Goal: Connect with others: Connect with others

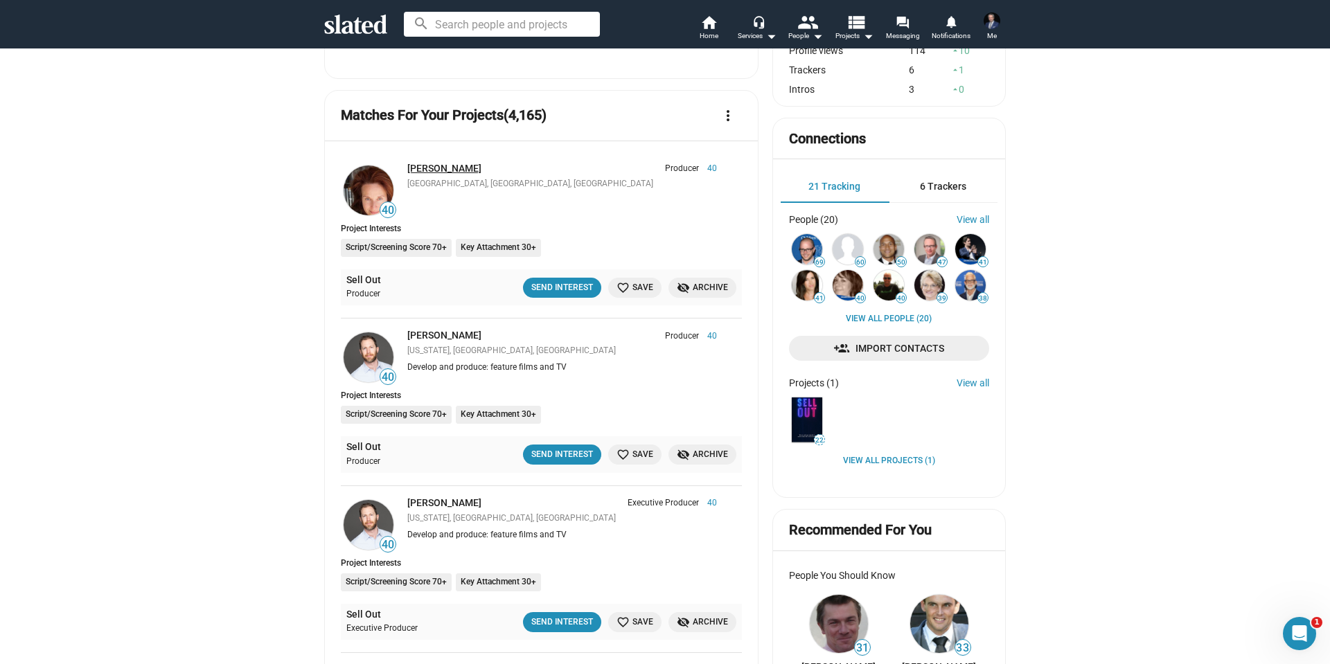
scroll to position [277, 0]
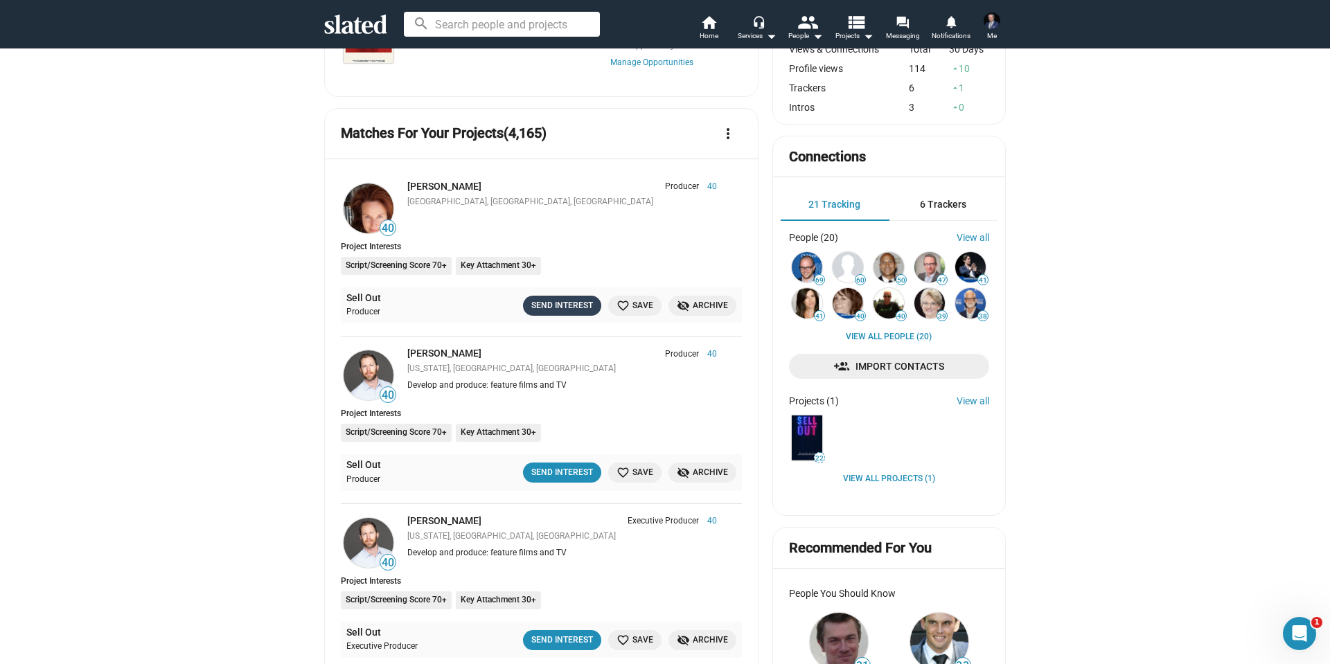
click at [560, 302] on div "Send Interest" at bounding box center [562, 306] width 62 height 15
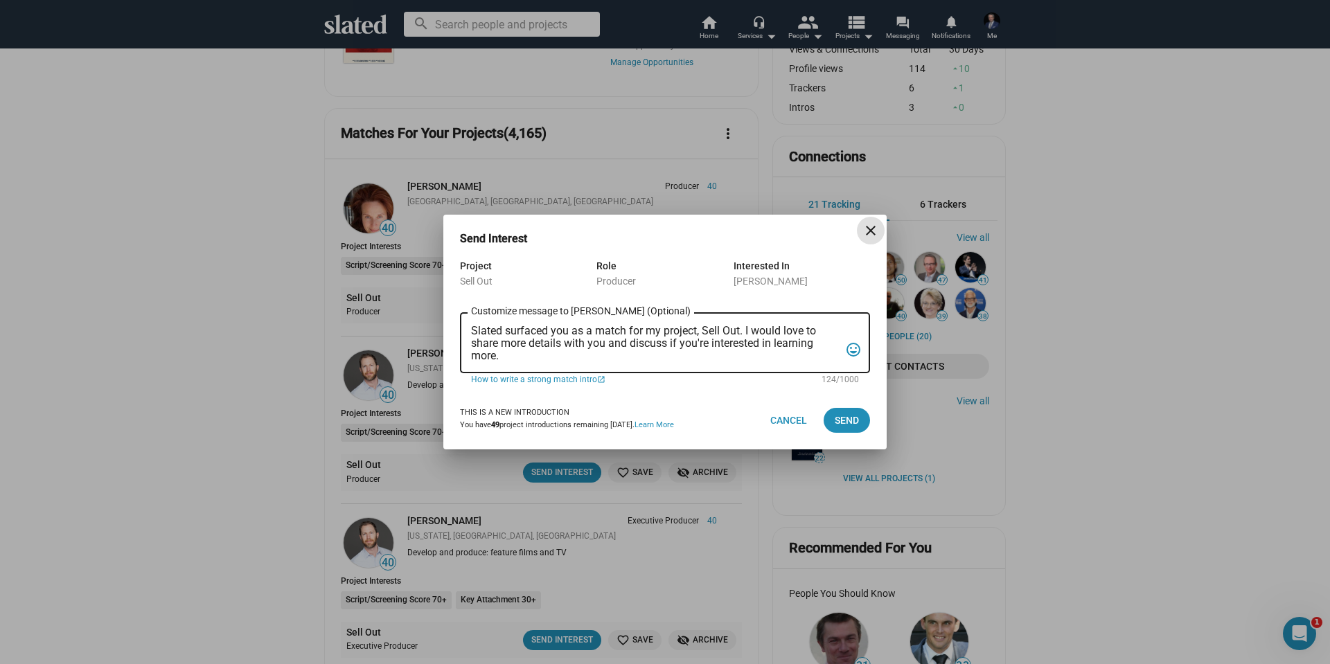
click at [561, 346] on textarea "Slated surfaced you as a match for my project, Sell Out. I would love to share …" at bounding box center [655, 343] width 369 height 37
paste textarea "Chip, Slated suggested you as a Producer match for my project, Sell Out. It’s a…"
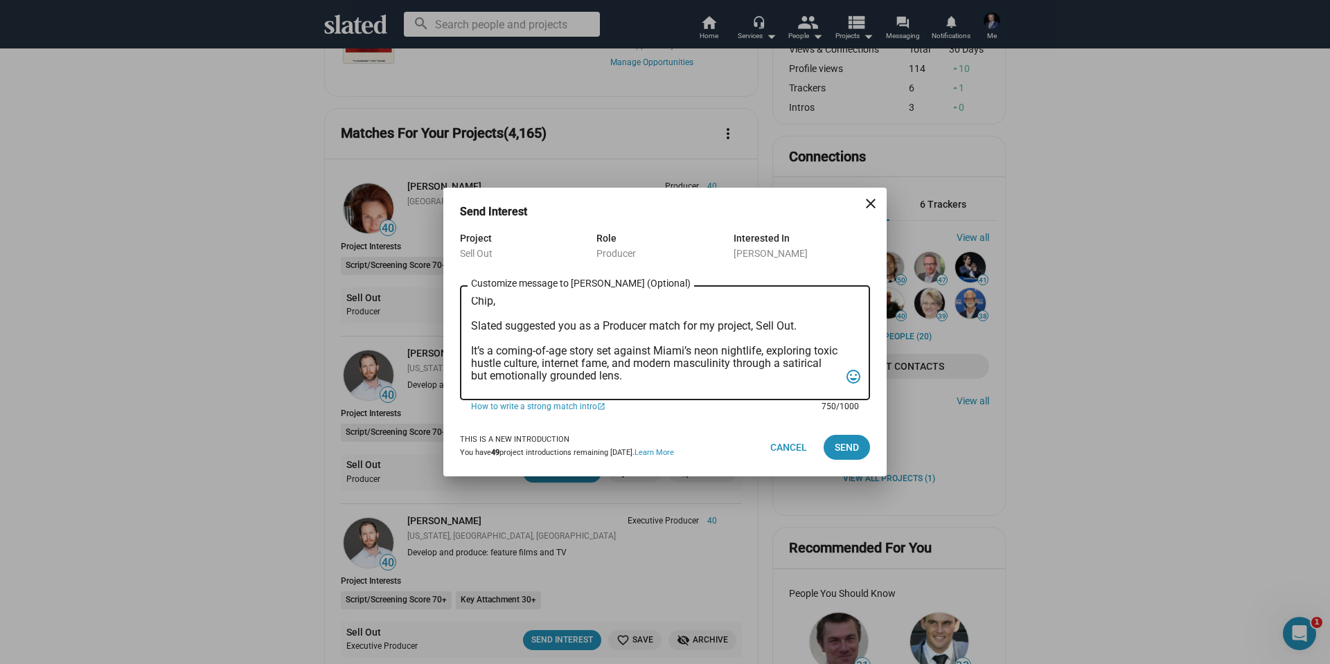
scroll to position [0, 0]
click at [480, 295] on div "Chip, Slated suggested you as a Producer match for my project, Sell Out. It’s a…" at bounding box center [655, 342] width 369 height 118
click at [484, 305] on textarea "Chip, Slated suggested you as a Producer match for my project, Sell Out. It’s a…" at bounding box center [655, 343] width 369 height 92
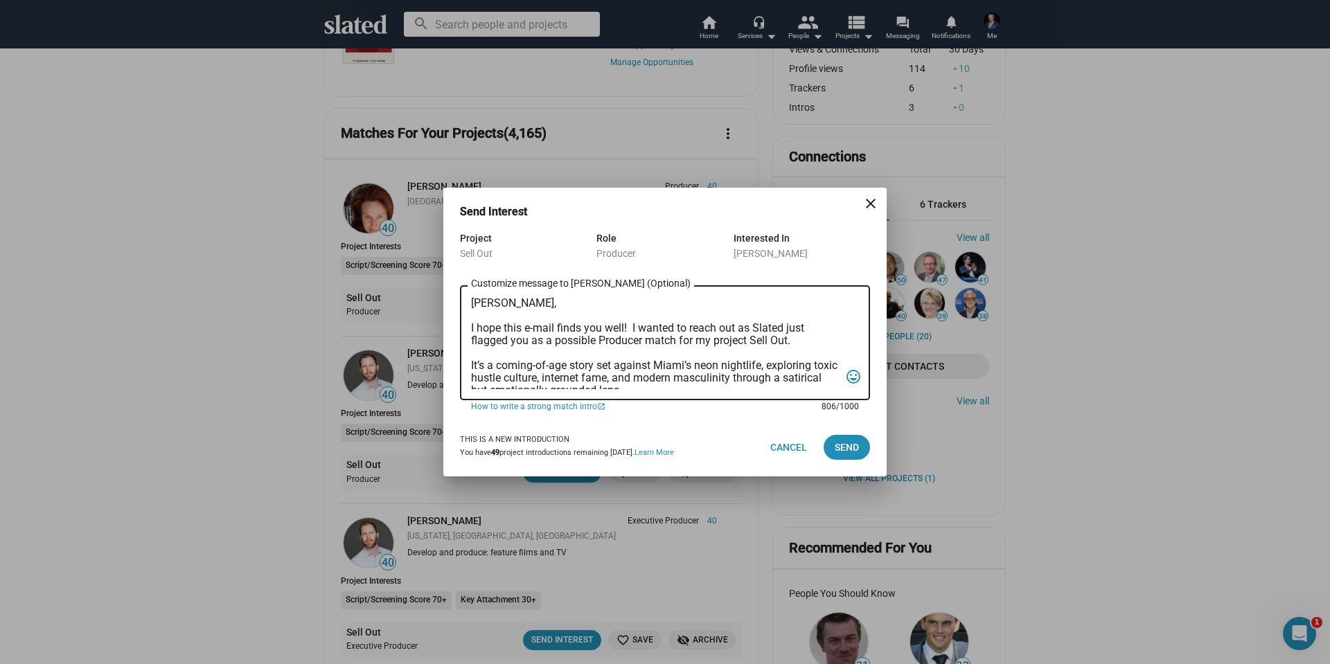
type textarea "[PERSON_NAME], I hope this e-mail finds you well! I wanted to reach out as Slat…"
click at [846, 448] on span "Send" at bounding box center [847, 447] width 24 height 25
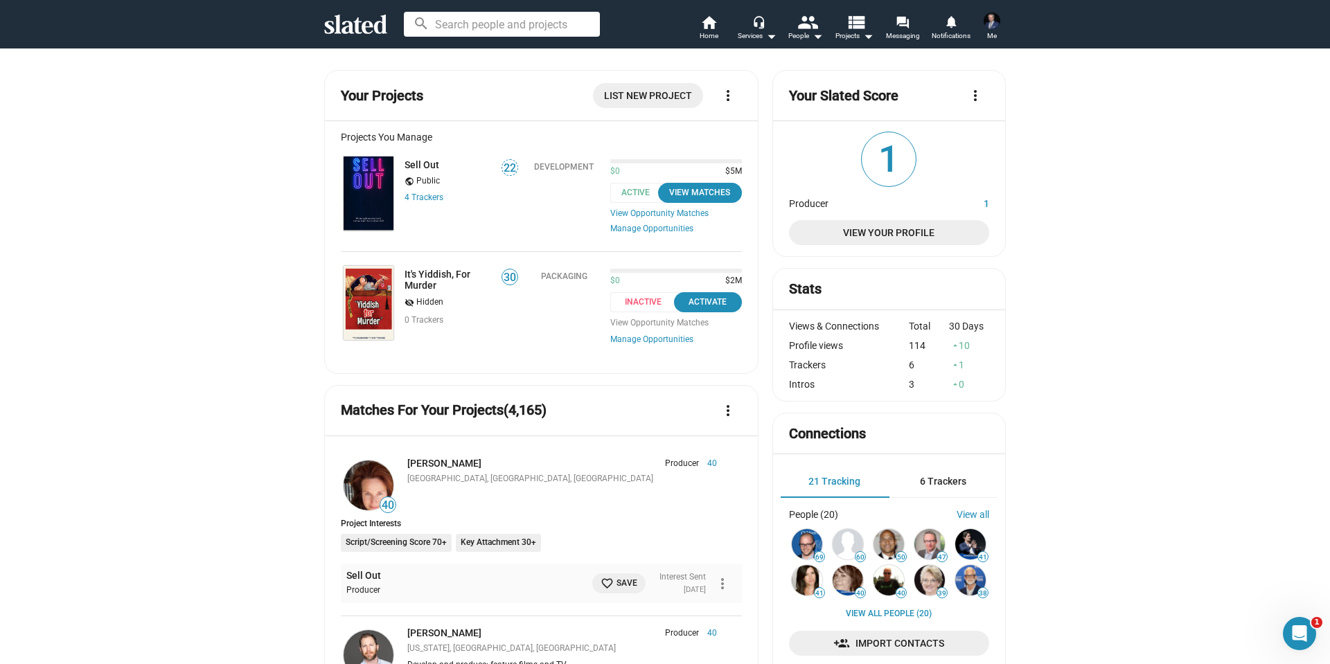
click at [362, 19] on icon at bounding box center [355, 24] width 63 height 19
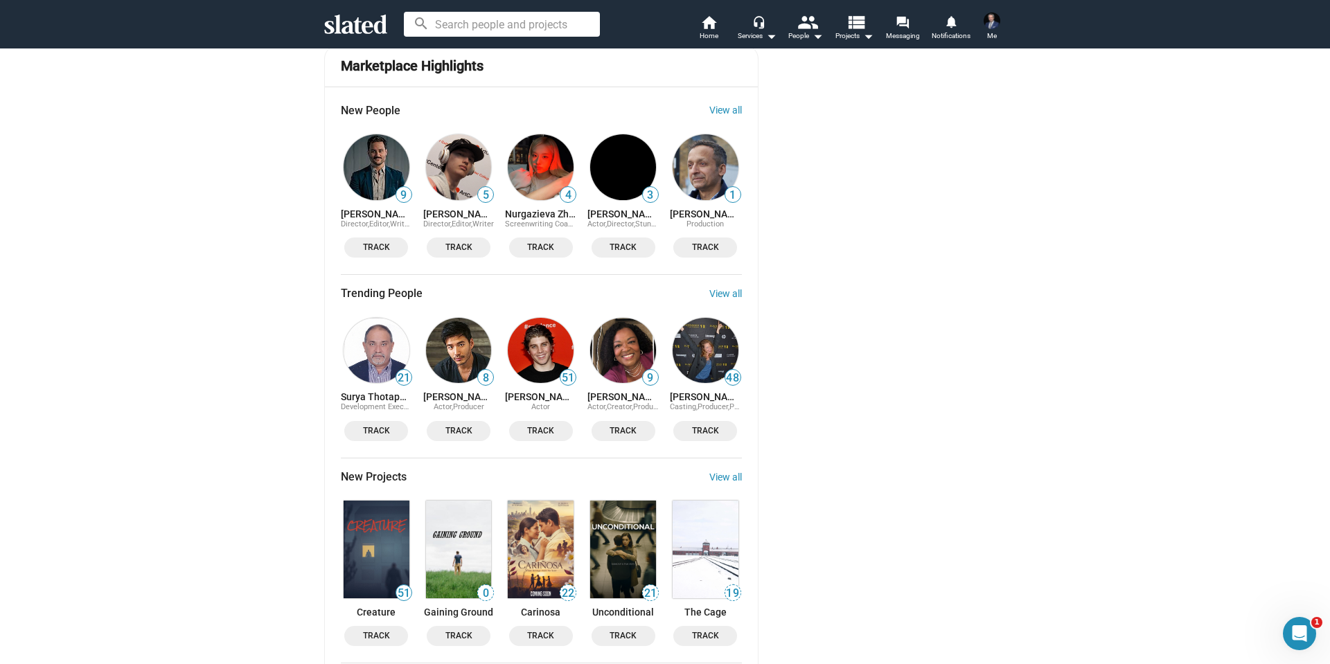
scroll to position [1455, 0]
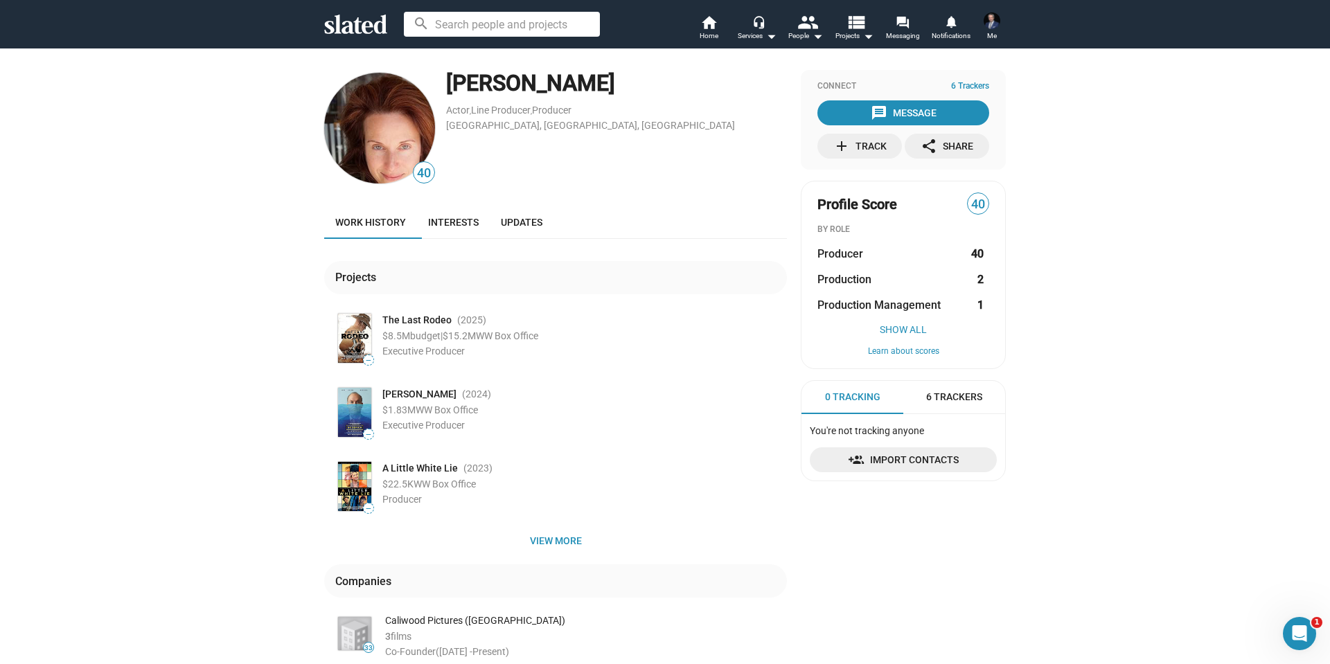
click at [477, 82] on div "[PERSON_NAME]" at bounding box center [616, 84] width 341 height 30
click at [901, 28] on mat-icon "forum" at bounding box center [902, 21] width 13 height 13
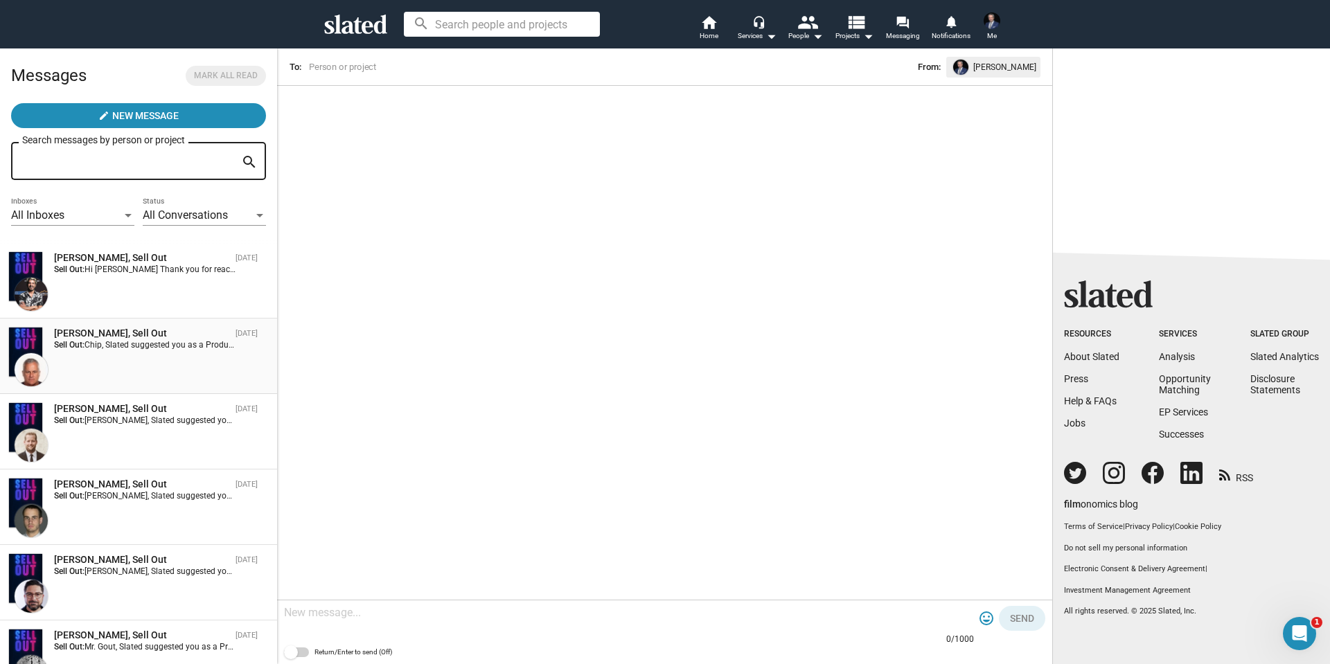
click at [168, 364] on div "[PERSON_NAME], Sell Out [DATE] Sell Out: Chip, Slated suggested you as a Produc…" at bounding box center [138, 356] width 261 height 59
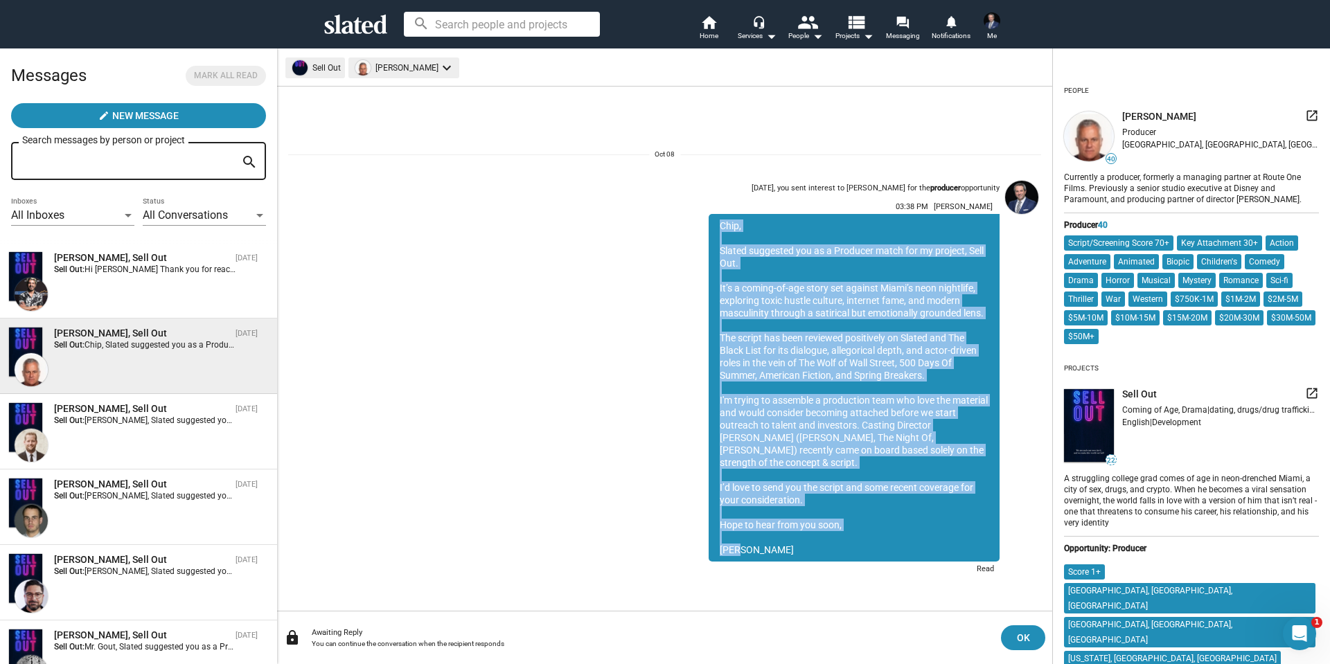
drag, startPoint x: 715, startPoint y: 232, endPoint x: 820, endPoint y: 551, distance: 335.7
click at [820, 551] on div "[PERSON_NAME], Slated suggested you as a Producer match for my project, Sell Ou…" at bounding box center [854, 388] width 291 height 348
copy div "[PERSON_NAME], Slated suggested you as a Producer match for my project, Sell Ou…"
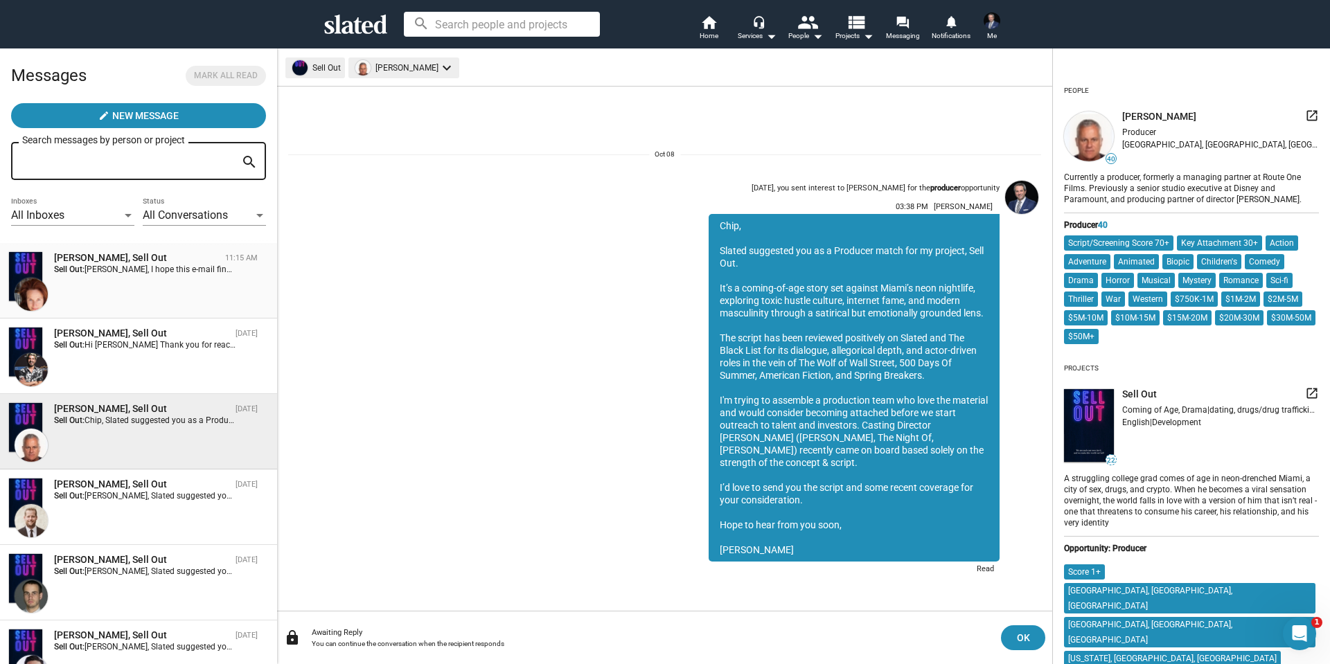
click at [112, 292] on div "[PERSON_NAME], Sell Out 11:15 AM Sell Out:" at bounding box center [138, 281] width 261 height 59
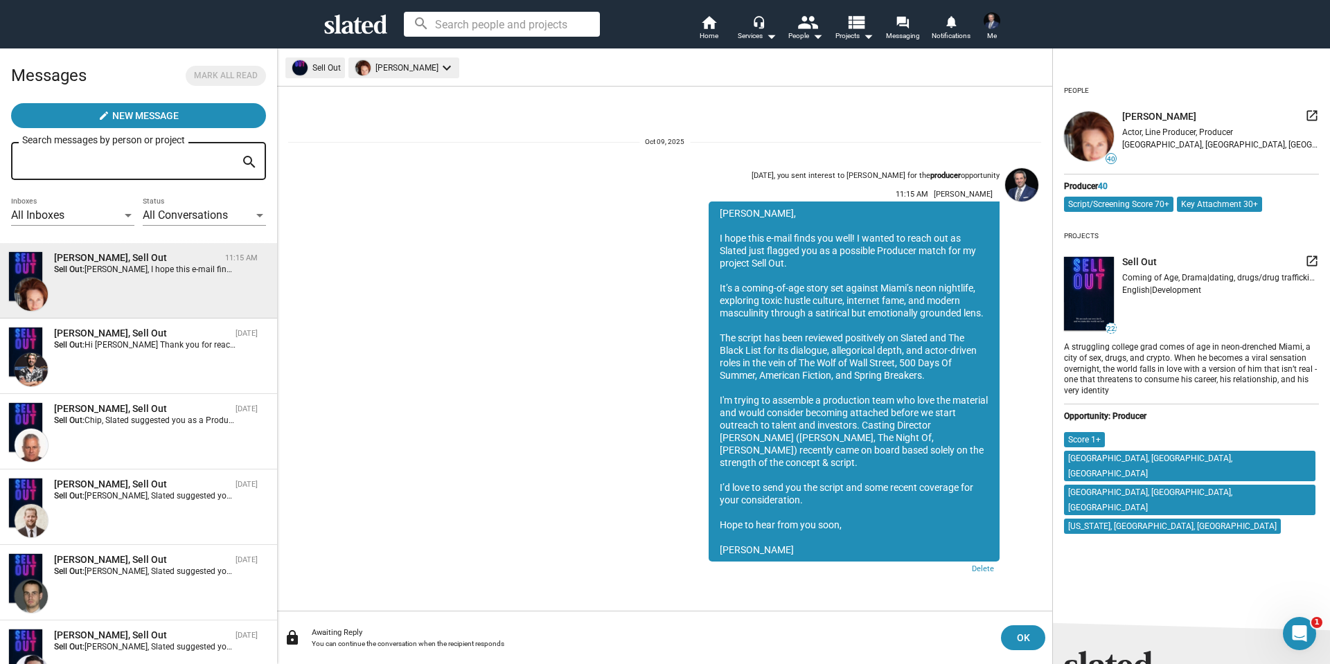
click at [1307, 118] on mat-icon "launch" at bounding box center [1312, 116] width 14 height 14
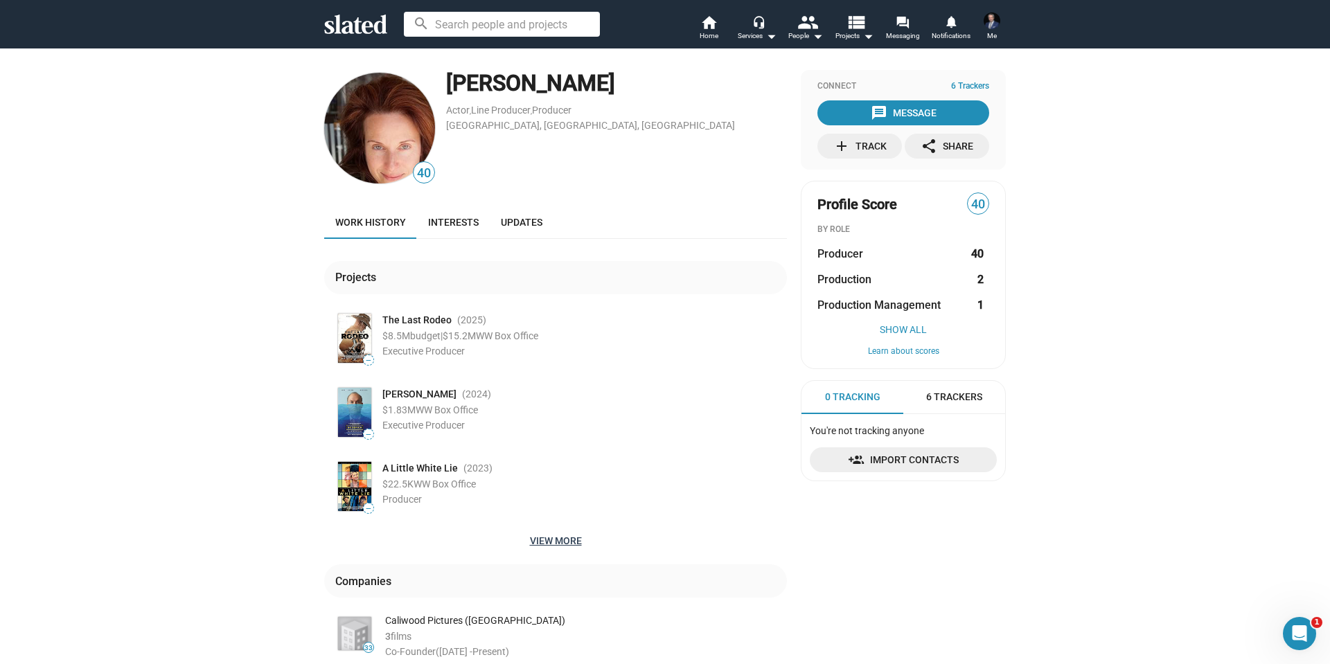
drag, startPoint x: 553, startPoint y: 538, endPoint x: 525, endPoint y: 527, distance: 29.6
click at [553, 538] on span "View more" at bounding box center [555, 541] width 441 height 25
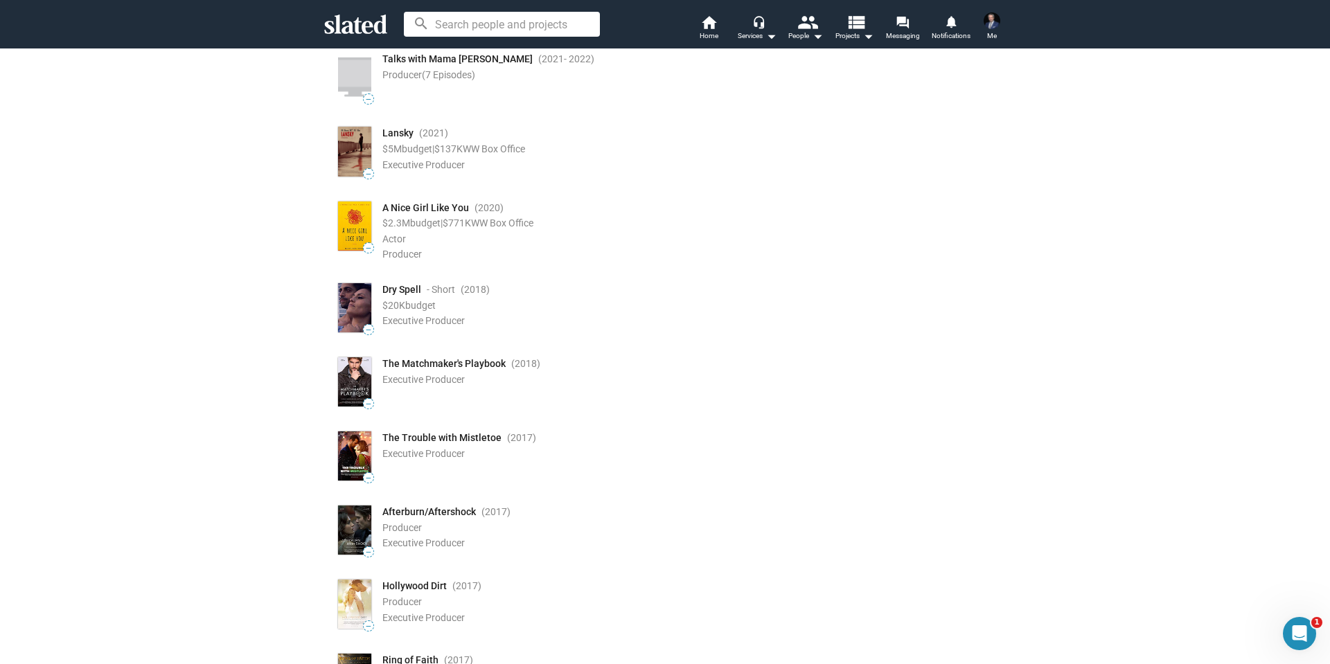
scroll to position [693, 0]
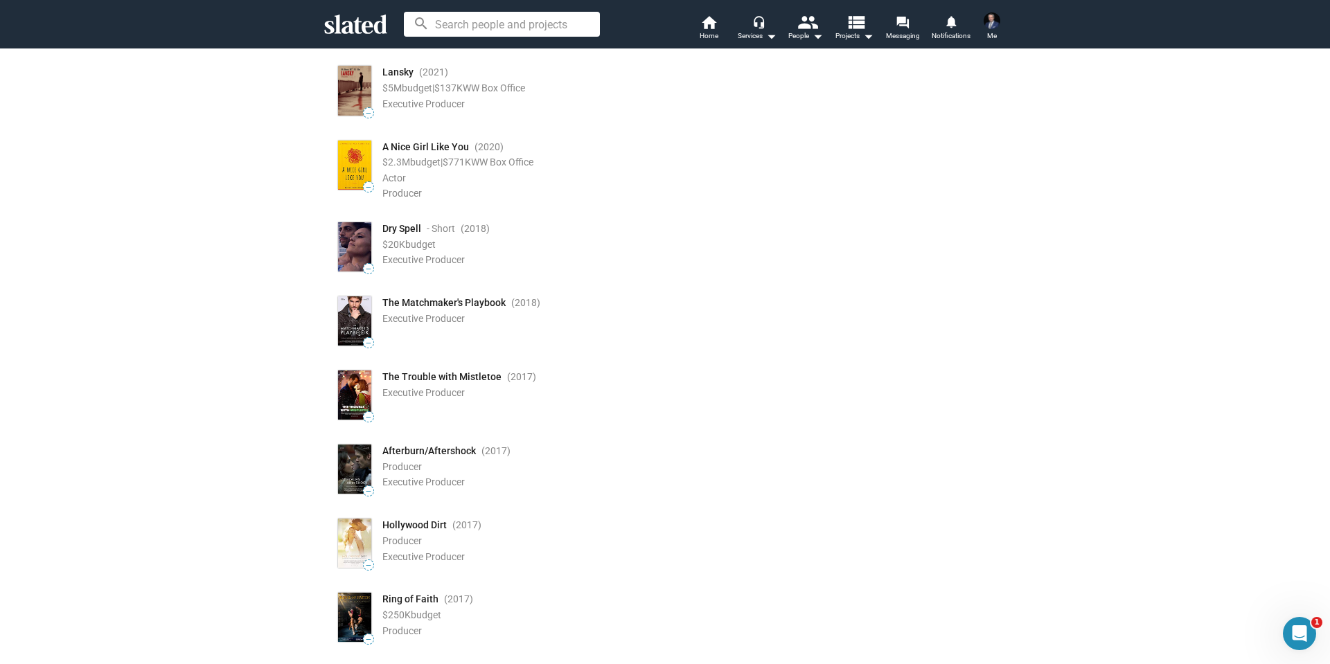
click at [374, 305] on div "— The Matchmaker's Playbook (2018 ) Executive Producer" at bounding box center [561, 321] width 452 height 55
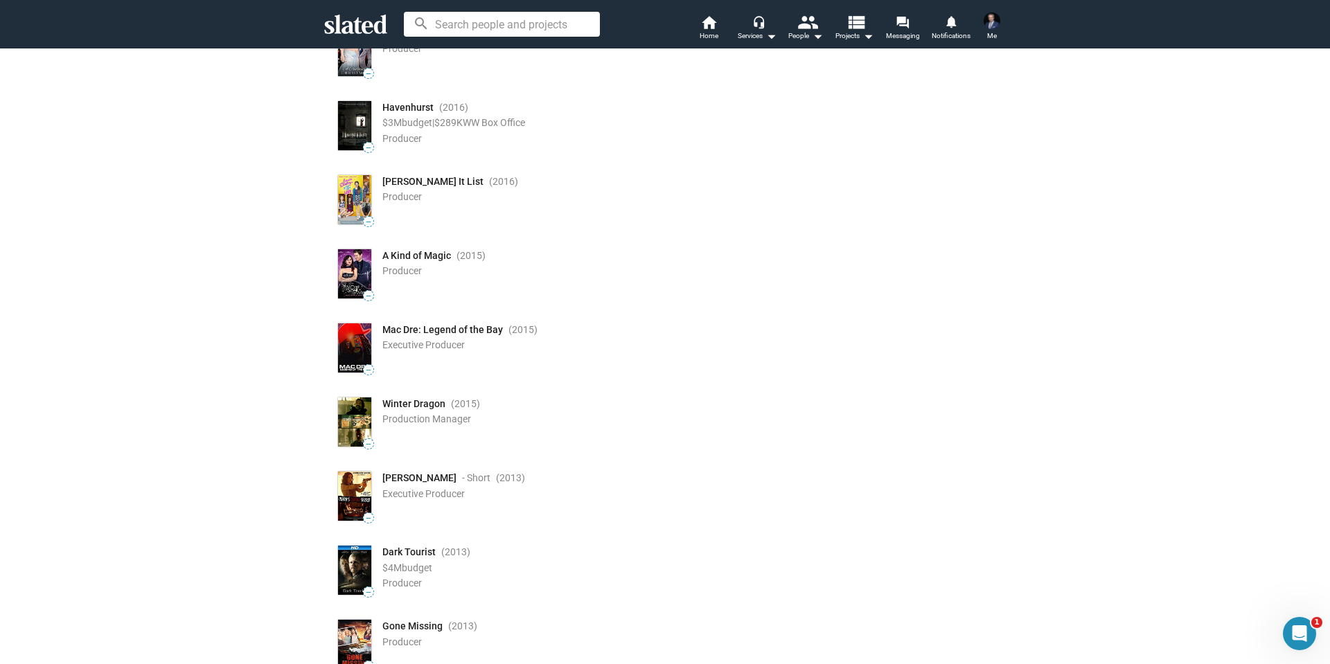
scroll to position [1316, 0]
